Goal: Find specific page/section: Find specific page/section

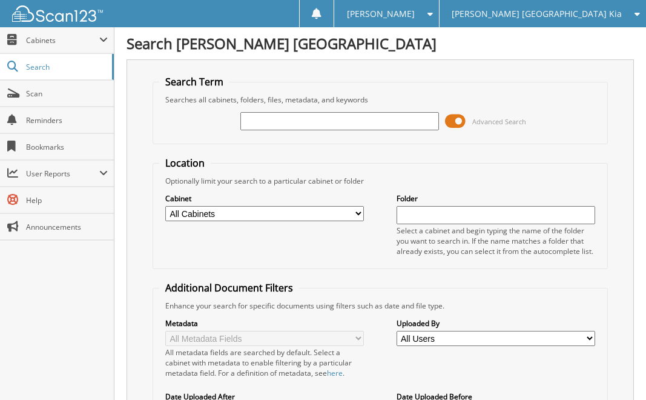
click at [296, 215] on select "All Cabinets 1099 ACCOUNTS PAYABLE 16 ACCOUNTS PAYABLE 17 ACCOUNTS PAYABLE 18 A…" at bounding box center [264, 213] width 199 height 15
select select "29786"
click at [165, 206] on select "All Cabinets 1099 ACCOUNTS PAYABLE 16 ACCOUNTS PAYABLE 17 ACCOUNTS PAYABLE 18 A…" at bounding box center [264, 213] width 199 height 15
click at [290, 114] on input "text" at bounding box center [340, 121] width 199 height 18
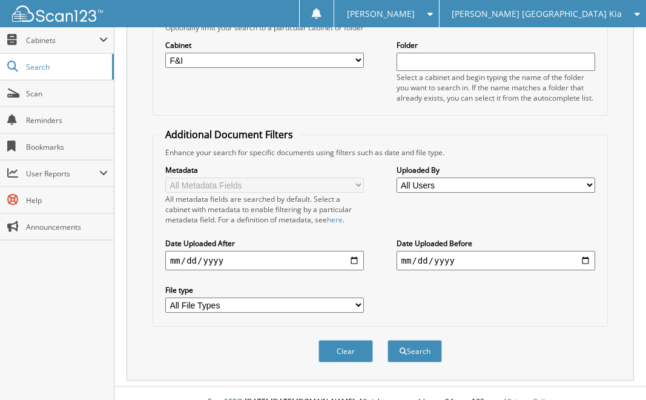
scroll to position [171, 0]
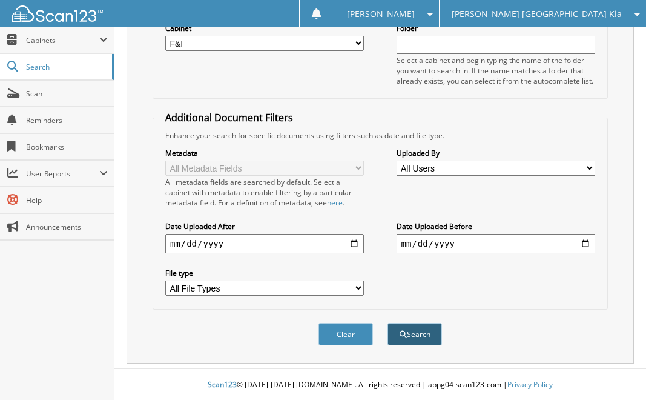
type input "249655"
click at [416, 335] on button "Search" at bounding box center [415, 334] width 55 height 22
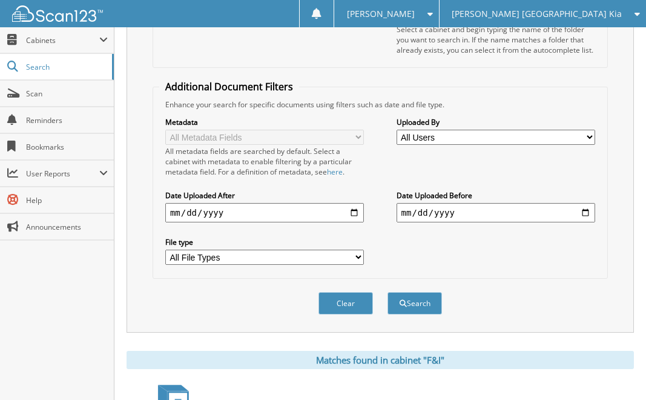
scroll to position [365, 0]
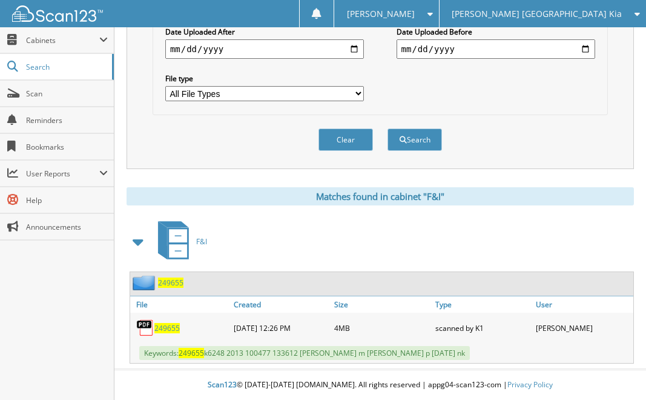
click at [166, 327] on span "249655" at bounding box center [166, 328] width 25 height 10
click at [172, 330] on span "249655" at bounding box center [166, 328] width 25 height 10
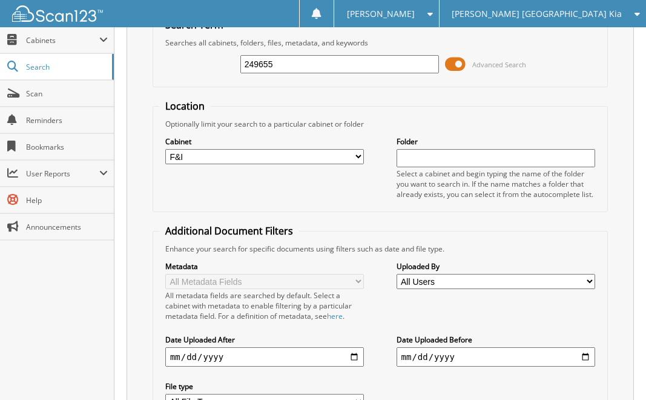
scroll to position [0, 0]
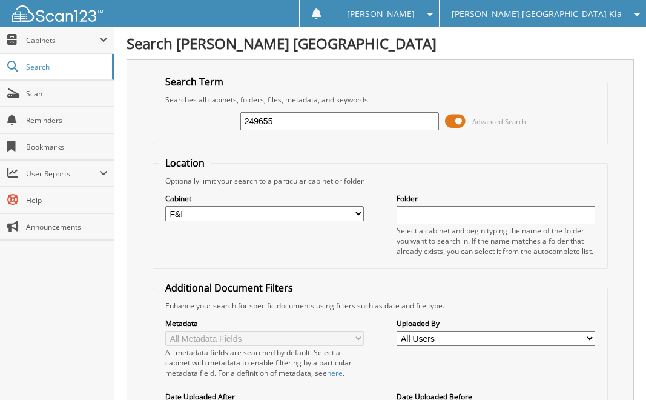
click at [605, 18] on span "[PERSON_NAME] [GEOGRAPHIC_DATA] Kia" at bounding box center [537, 13] width 170 height 7
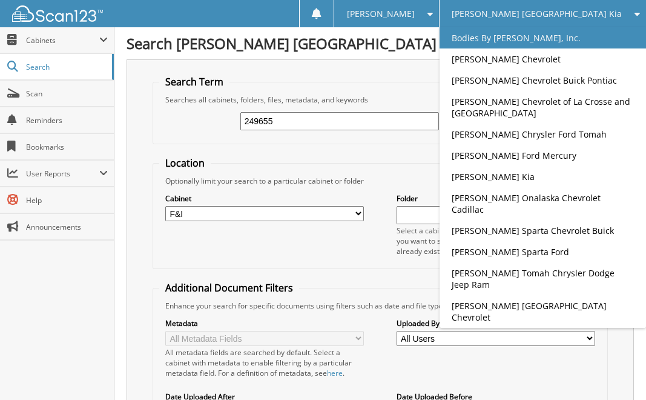
click at [585, 33] on link "Bodies By [PERSON_NAME], Inc." at bounding box center [543, 37] width 207 height 21
